Goal: Task Accomplishment & Management: Complete application form

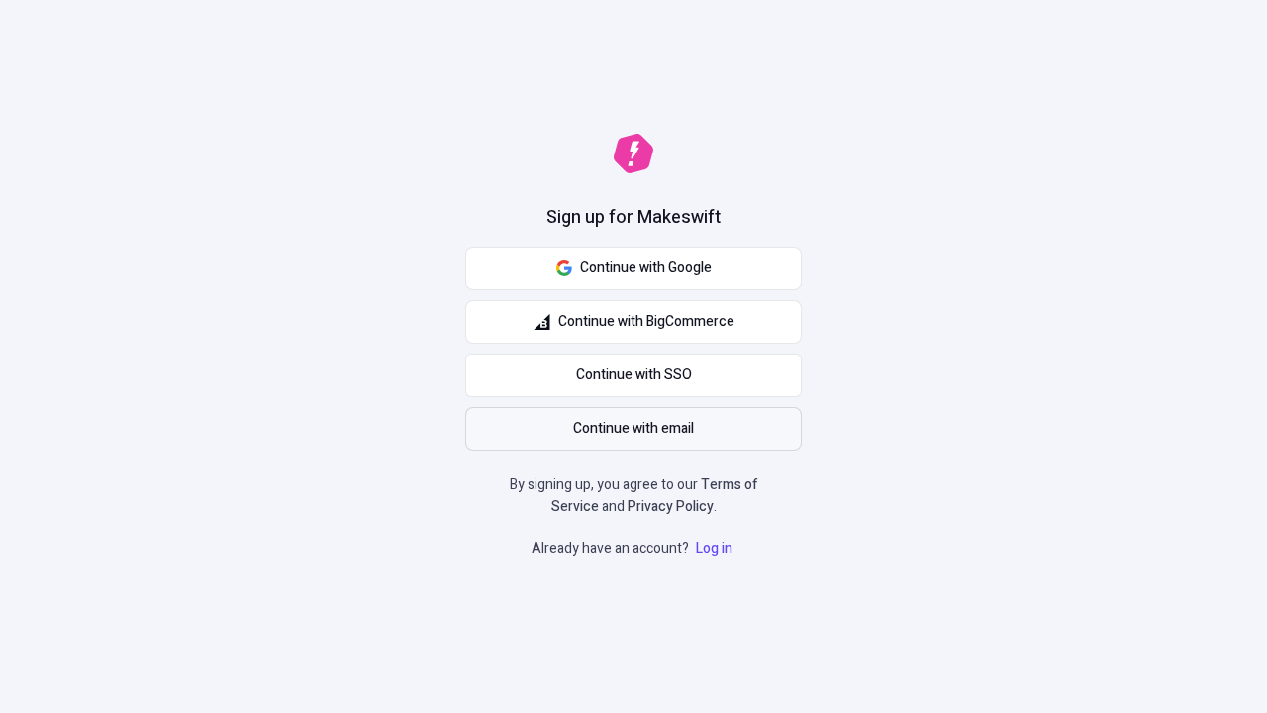
click at [633, 429] on span "Continue with email" at bounding box center [633, 429] width 121 height 22
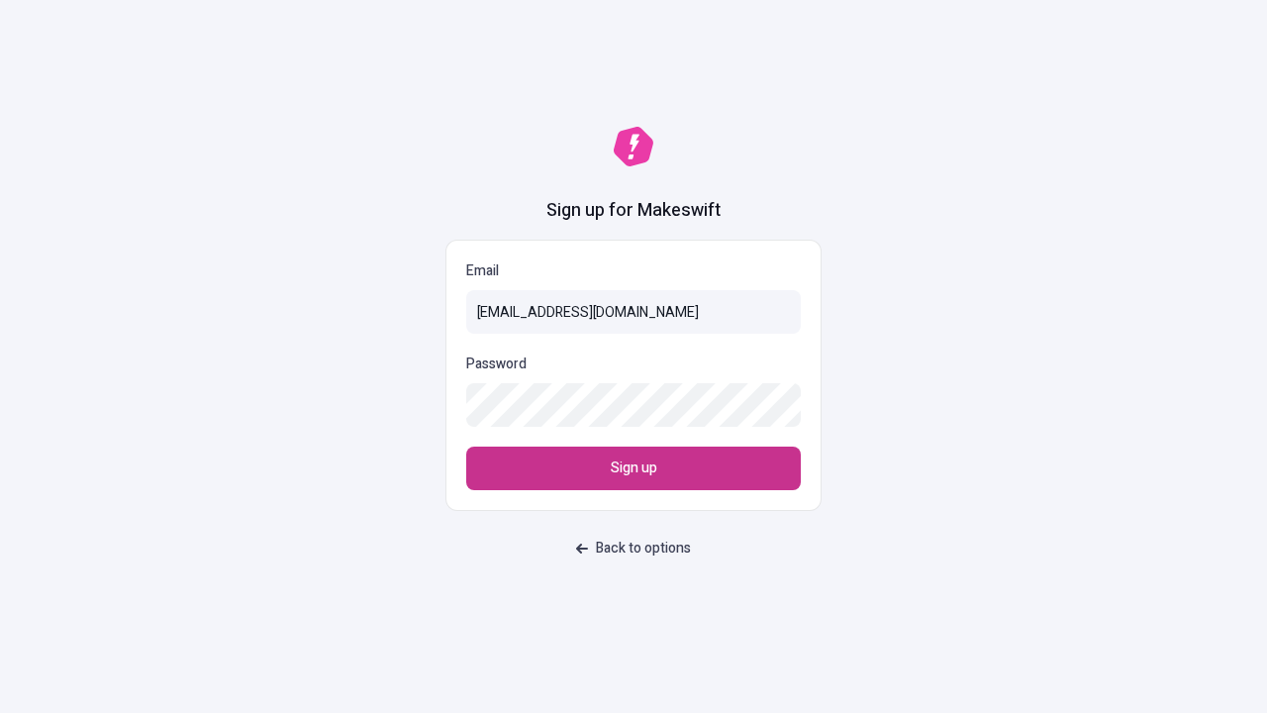
click at [633, 468] on span "Sign up" at bounding box center [634, 468] width 47 height 22
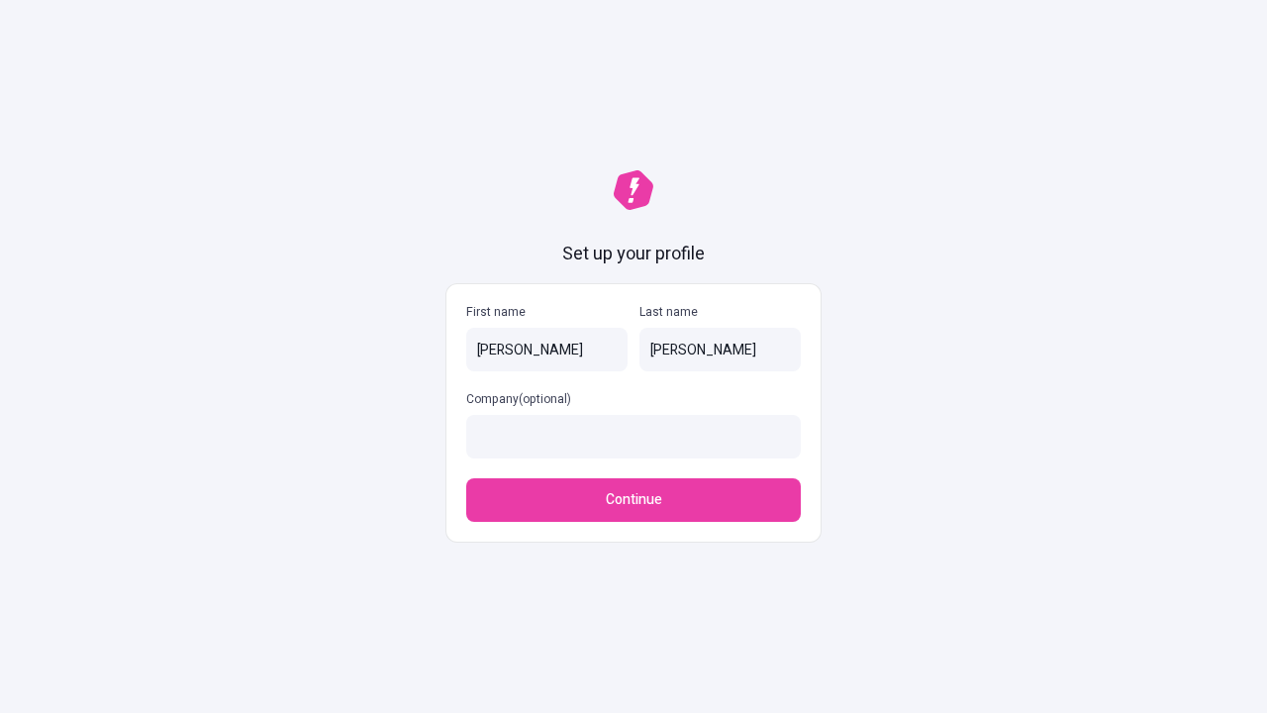
type input "[PERSON_NAME]"
type input "[PERSON_NAME] and [PERSON_NAME]"
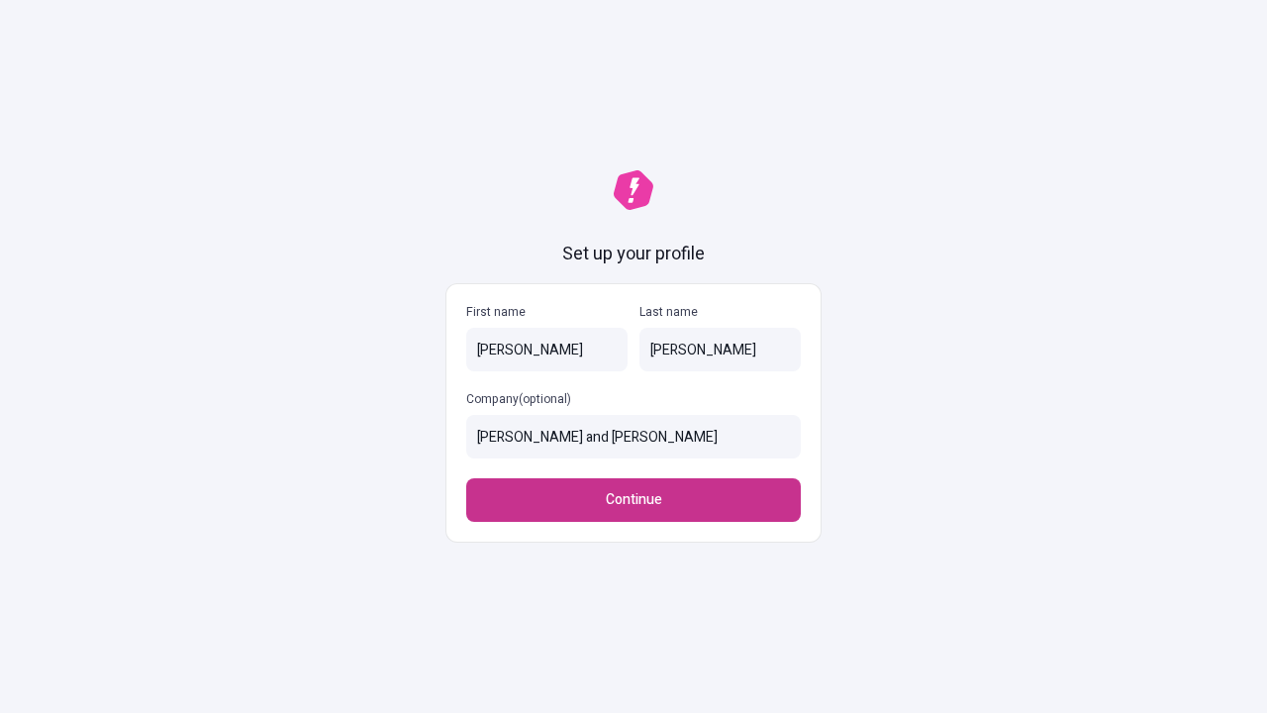
click at [633, 500] on span "Continue" at bounding box center [634, 500] width 56 height 22
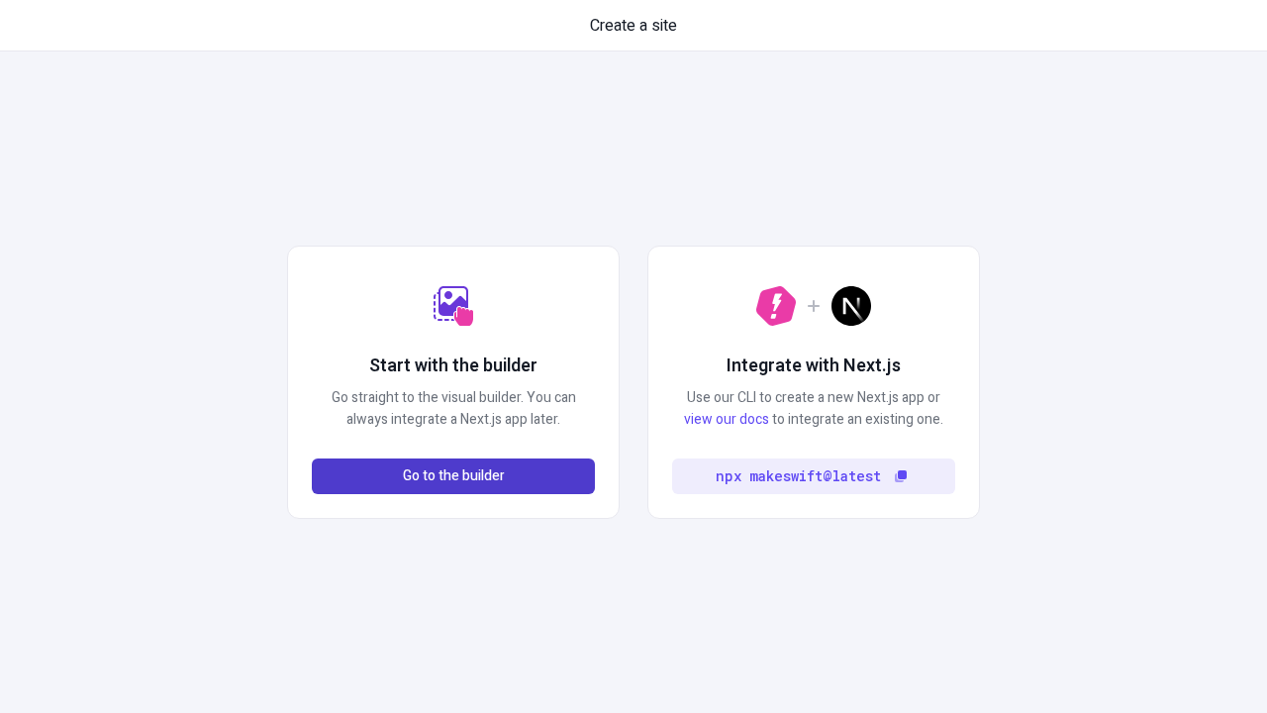
click at [453, 476] on span "Go to the builder" at bounding box center [454, 476] width 102 height 22
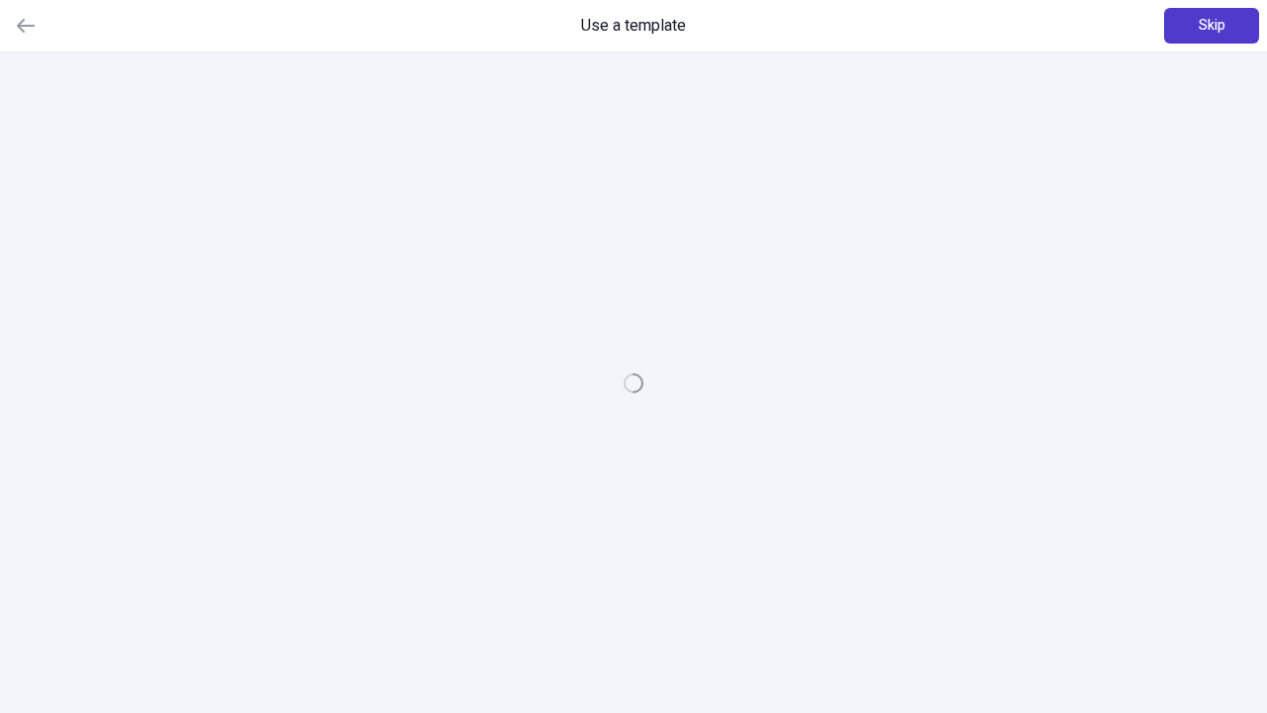
click at [1211, 26] on span "Skip" at bounding box center [1211, 26] width 27 height 22
